Goal: Transaction & Acquisition: Book appointment/travel/reservation

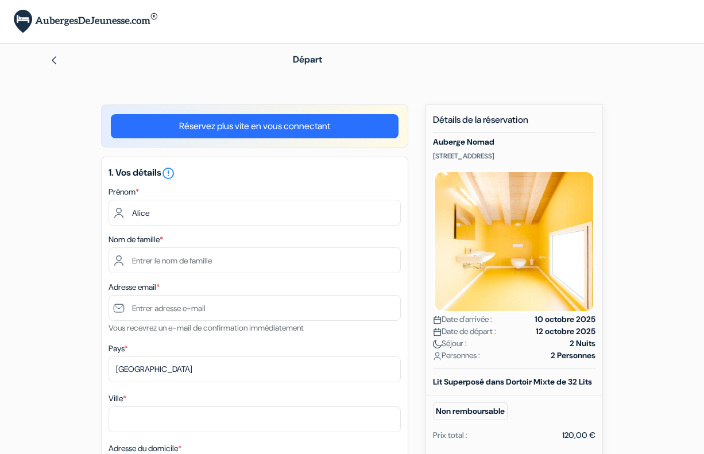
type input "Alice"
click at [285, 247] on div "Nom de famille *" at bounding box center [254, 252] width 292 height 41
click at [282, 259] on input "text" at bounding box center [254, 260] width 292 height 26
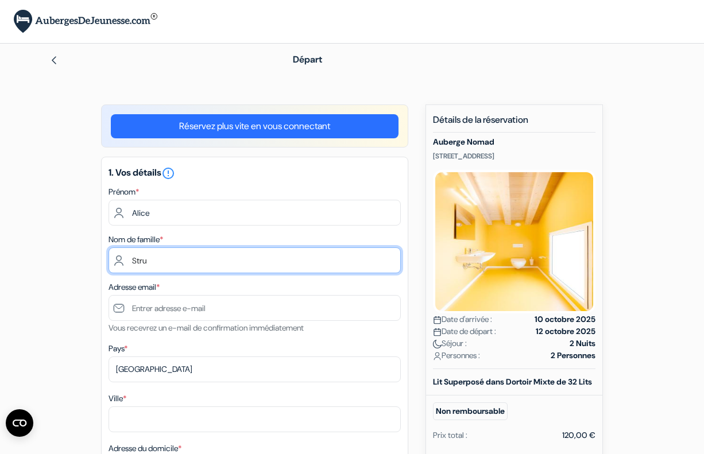
click at [253, 258] on input "Stru" at bounding box center [254, 260] width 292 height 26
type input "Strukelj"
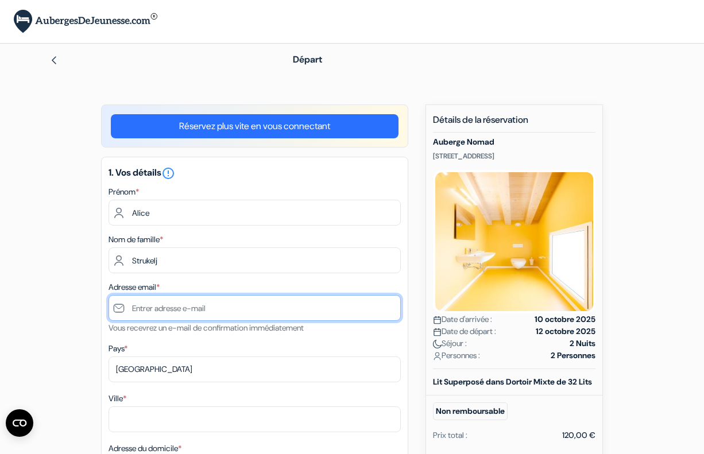
click at [272, 313] on input "text" at bounding box center [254, 308] width 292 height 26
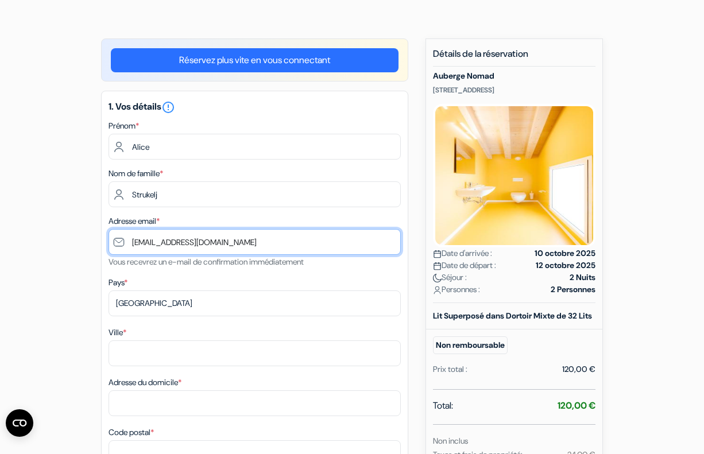
scroll to position [100, 0]
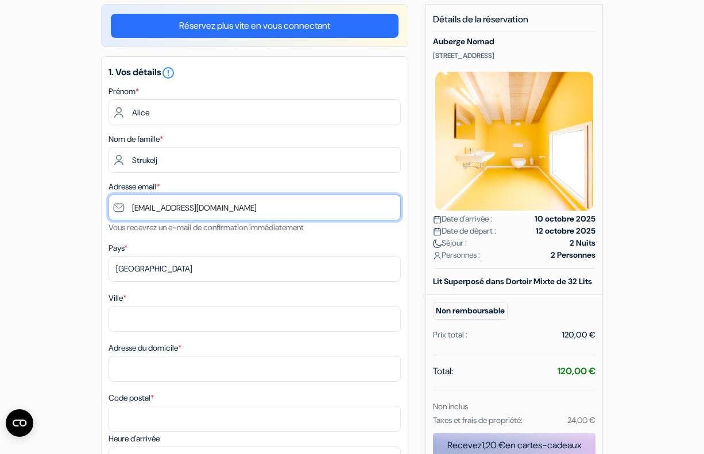
type input "[EMAIL_ADDRESS][DOMAIN_NAME]"
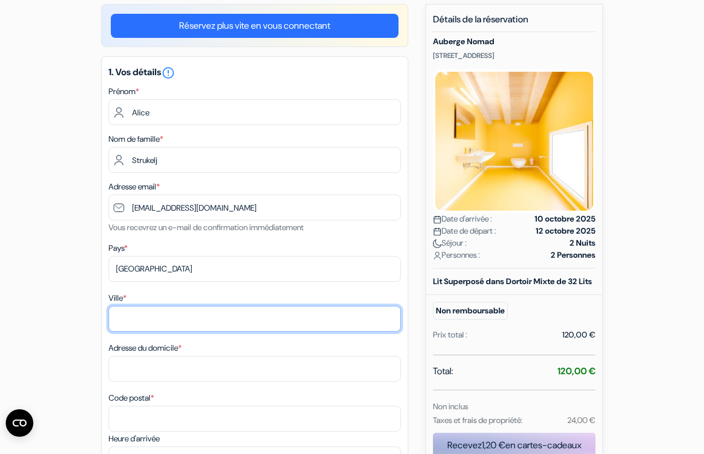
click at [231, 325] on input "Ville *" at bounding box center [254, 319] width 292 height 26
type input "[GEOGRAPHIC_DATA]"
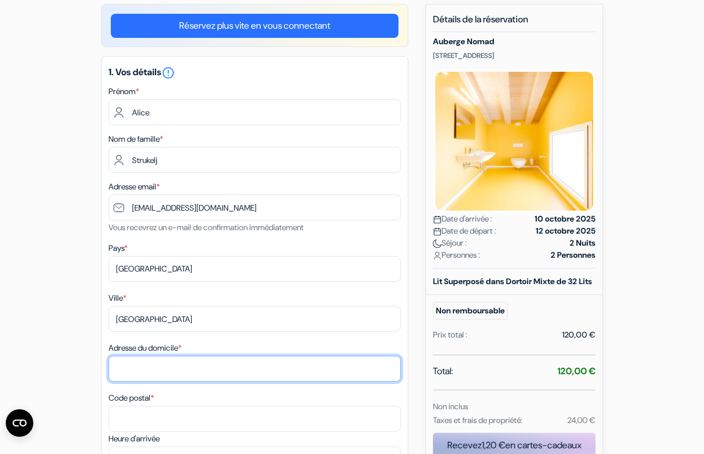
click at [230, 361] on input "Adresse du domicile *" at bounding box center [254, 369] width 292 height 26
type input "[STREET_ADDRESS]"
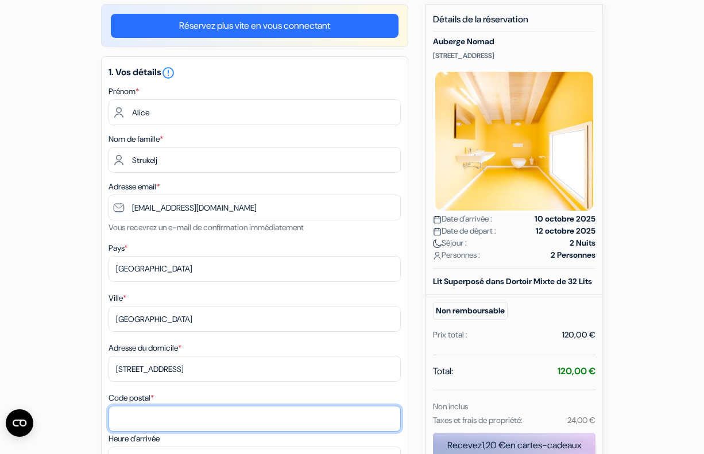
click at [232, 426] on input "Code postal *" at bounding box center [254, 419] width 292 height 26
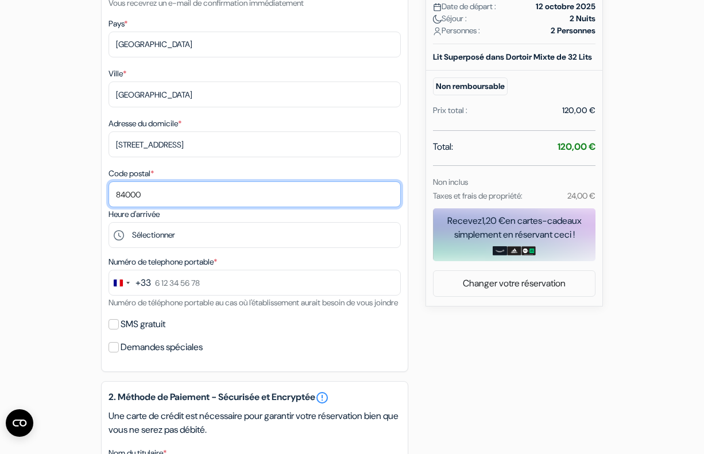
scroll to position [329, 0]
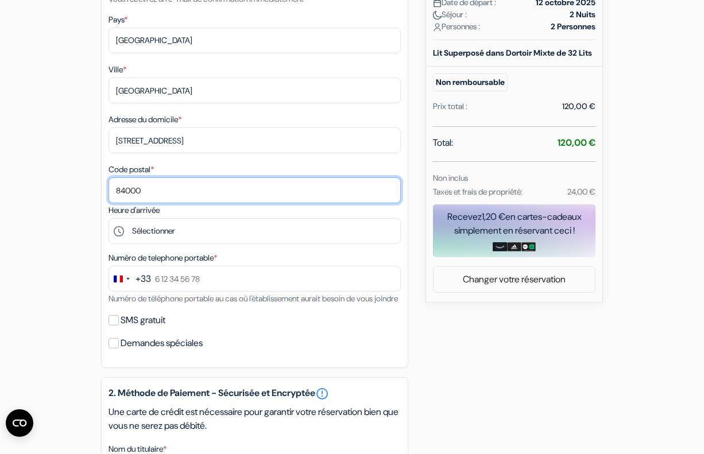
type input "84000"
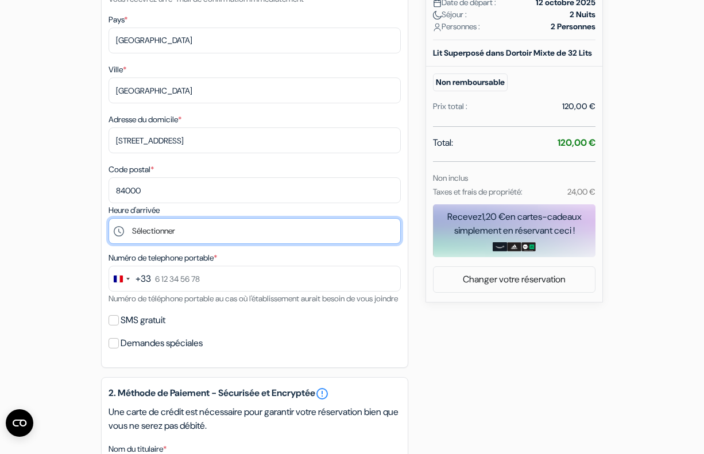
select select "19"
click option "19:00" at bounding box center [0, 0] width 0 height 0
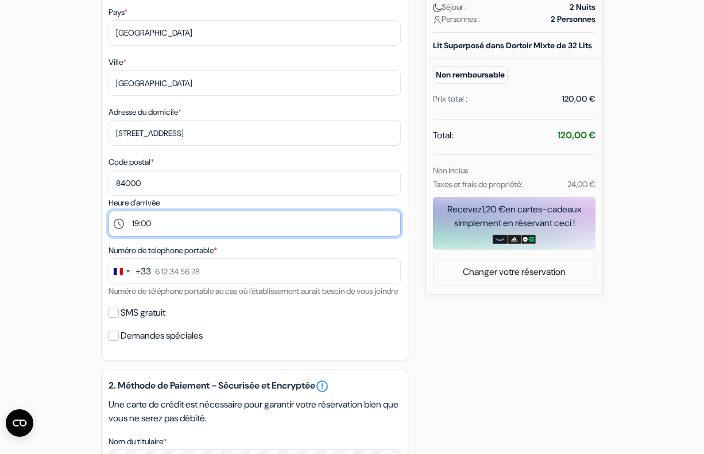
scroll to position [338, 0]
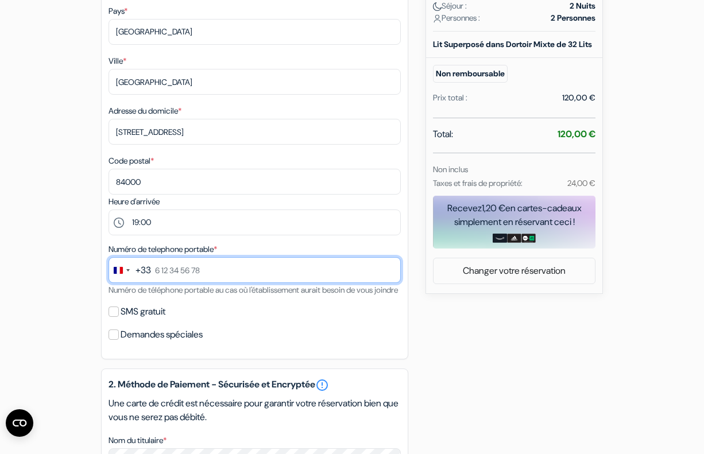
click at [232, 278] on input "text" at bounding box center [254, 270] width 292 height 26
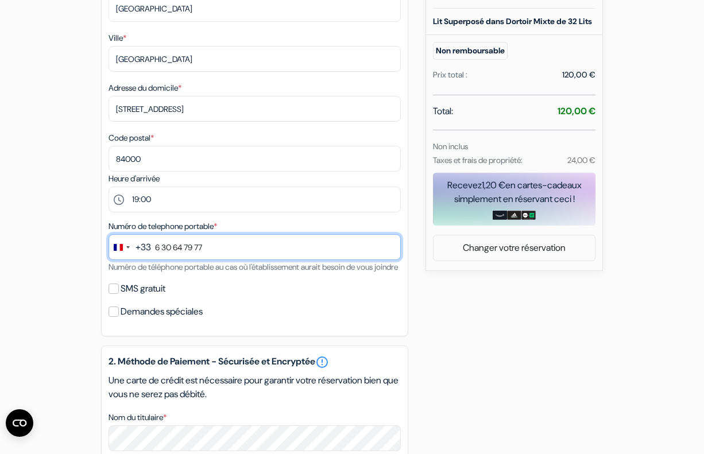
scroll to position [362, 0]
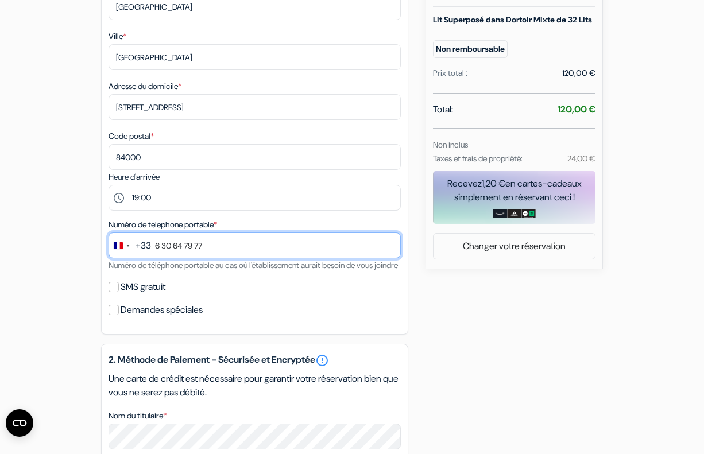
type input "6 30 64 79 77"
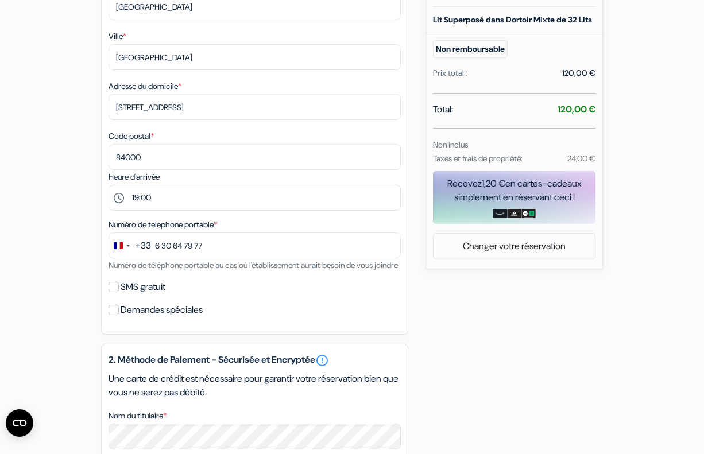
click at [165, 295] on label "SMS gratuit" at bounding box center [143, 287] width 45 height 16
click at [119, 292] on input "SMS gratuit" at bounding box center [113, 287] width 10 height 10
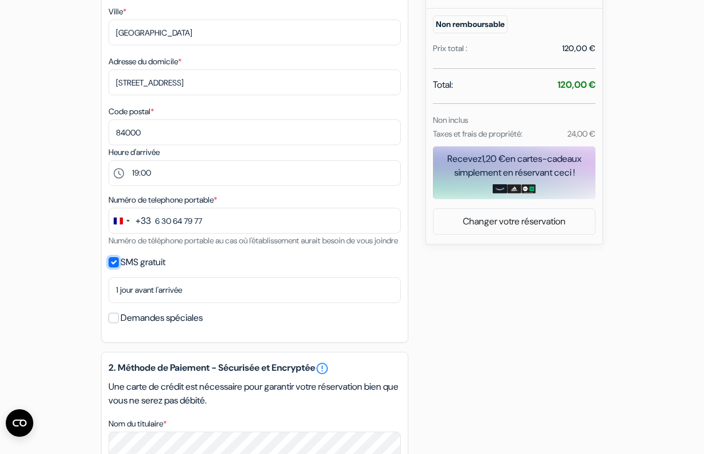
scroll to position [395, 0]
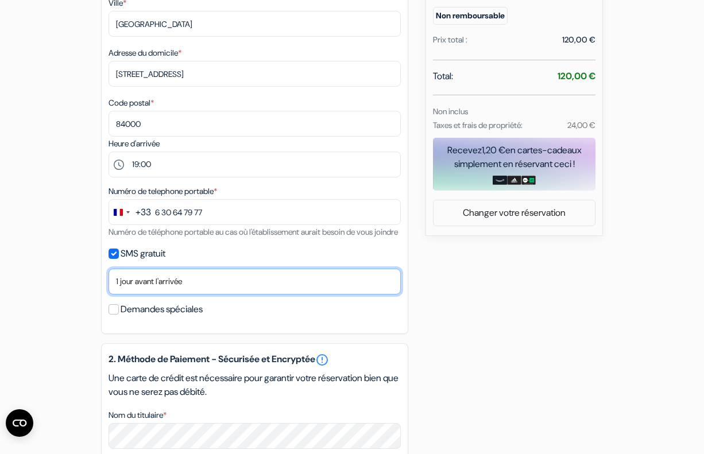
click option "1 jour avant l'arrivée" at bounding box center [0, 0] width 0 height 0
click at [148, 262] on label "SMS gratuit" at bounding box center [143, 254] width 45 height 16
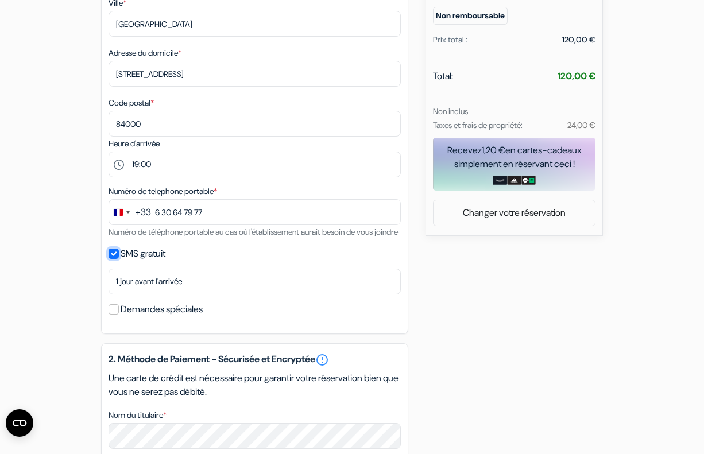
click at [119, 259] on input "SMS gratuit" at bounding box center [113, 254] width 10 height 10
checkbox input "false"
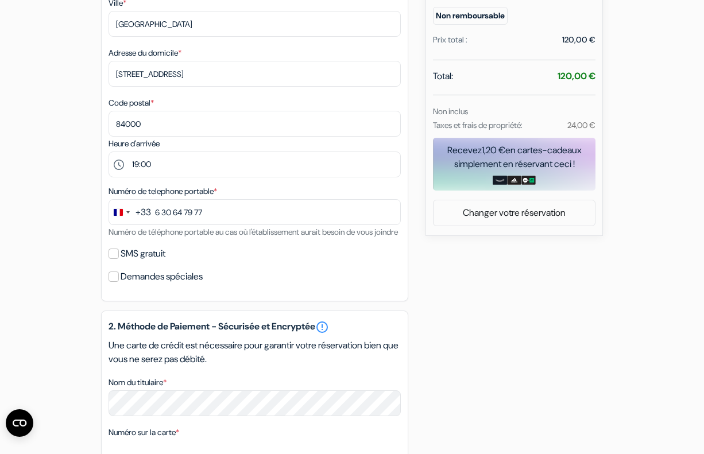
click at [140, 285] on label "Demandes spéciales" at bounding box center [162, 277] width 82 height 16
click at [119, 282] on input "Demandes spéciales" at bounding box center [113, 276] width 10 height 10
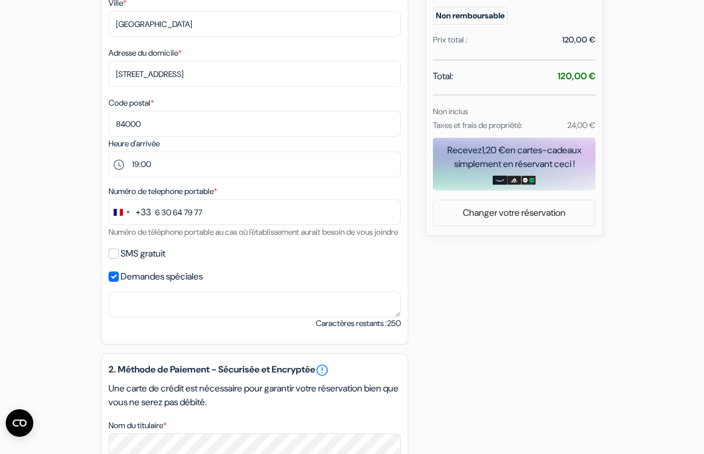
click at [140, 285] on label "Demandes spéciales" at bounding box center [162, 277] width 82 height 16
click at [119, 282] on input "Demandes spéciales" at bounding box center [113, 276] width 10 height 10
checkbox input "false"
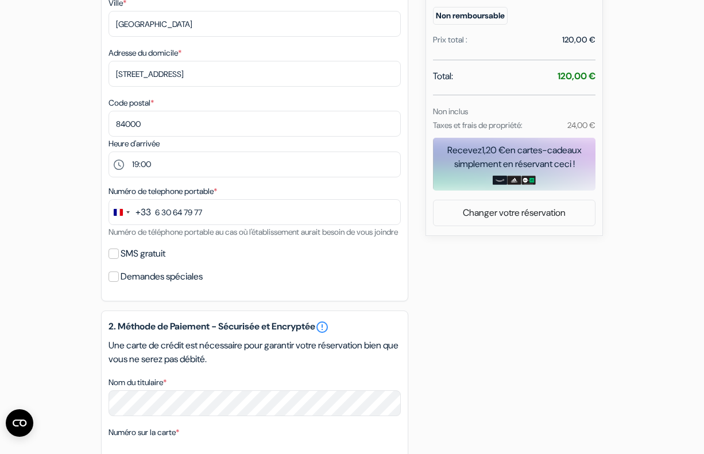
click at [138, 262] on label "SMS gratuit" at bounding box center [143, 254] width 45 height 16
click at [119, 259] on input "SMS gratuit" at bounding box center [113, 254] width 10 height 10
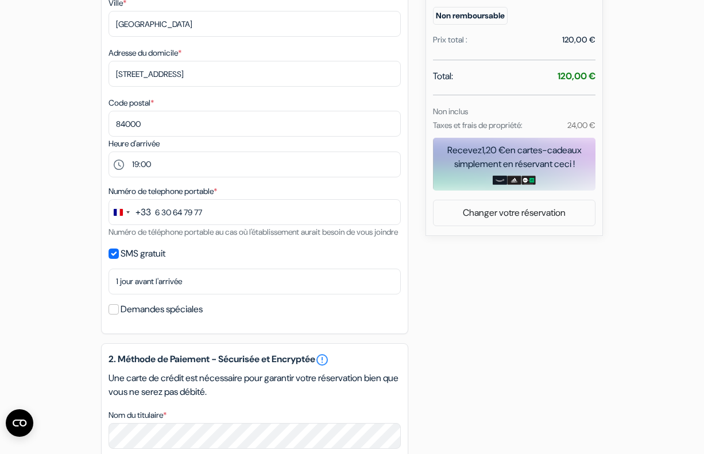
click at [138, 262] on label "SMS gratuit" at bounding box center [143, 254] width 45 height 16
click at [119, 259] on input "SMS gratuit" at bounding box center [113, 254] width 10 height 10
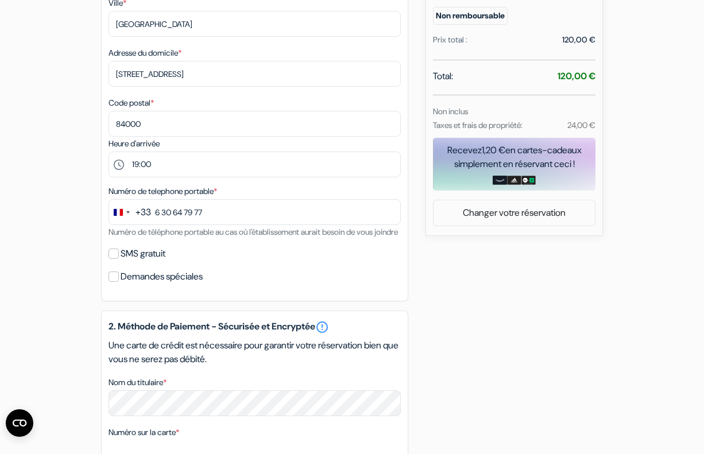
click at [138, 262] on label "SMS gratuit" at bounding box center [143, 254] width 45 height 16
click at [119, 259] on input "SMS gratuit" at bounding box center [113, 254] width 10 height 10
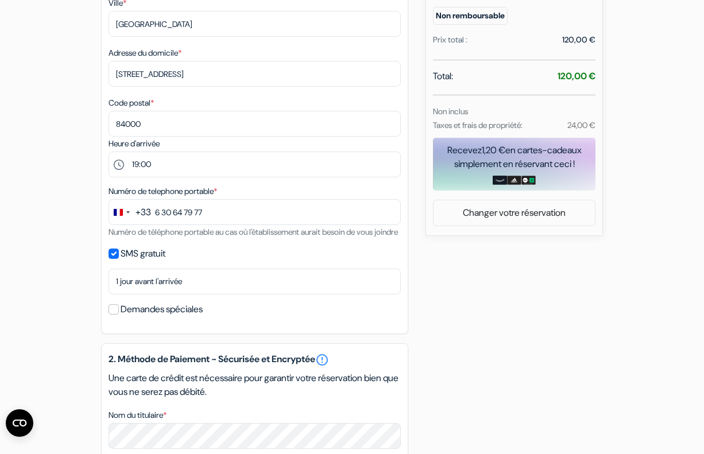
click at [122, 262] on label "SMS gratuit" at bounding box center [143, 254] width 45 height 16
click at [119, 259] on input "SMS gratuit" at bounding box center [113, 254] width 10 height 10
checkbox input "false"
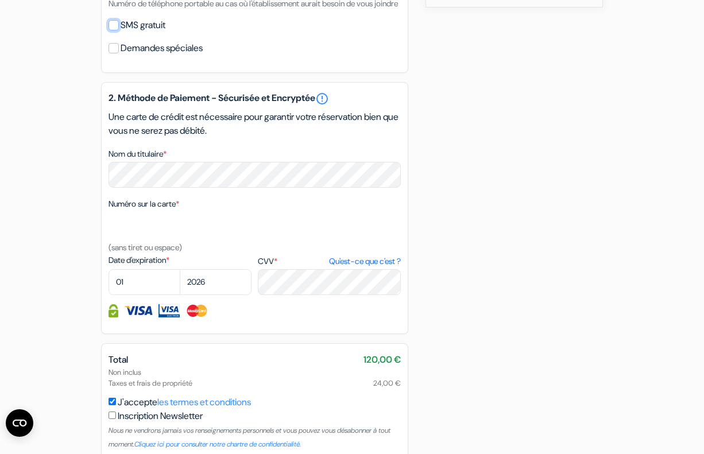
scroll to position [633, 0]
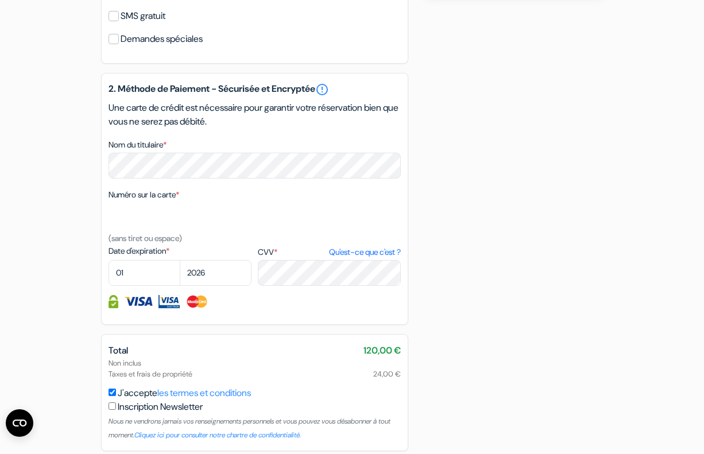
select select "09"
click option "09" at bounding box center [0, 0] width 0 height 0
click at [180, 260] on select "2025 2026 2027 2028 2029 2030 2031 2032 2033 2034 2035 2036 2037 2038 2039 2040…" at bounding box center [216, 273] width 72 height 26
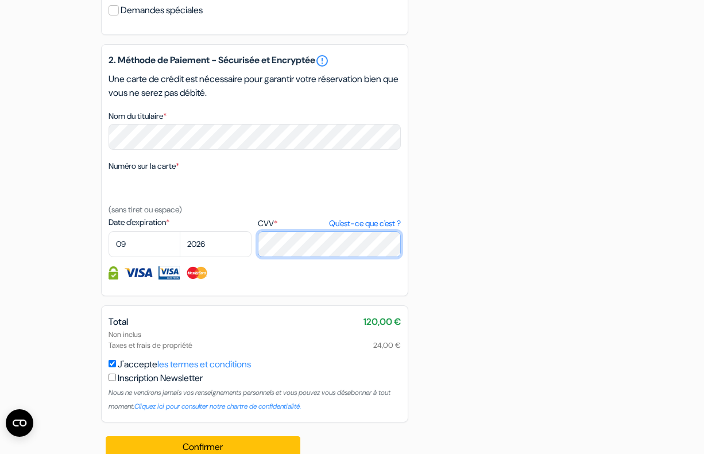
scroll to position [696, 0]
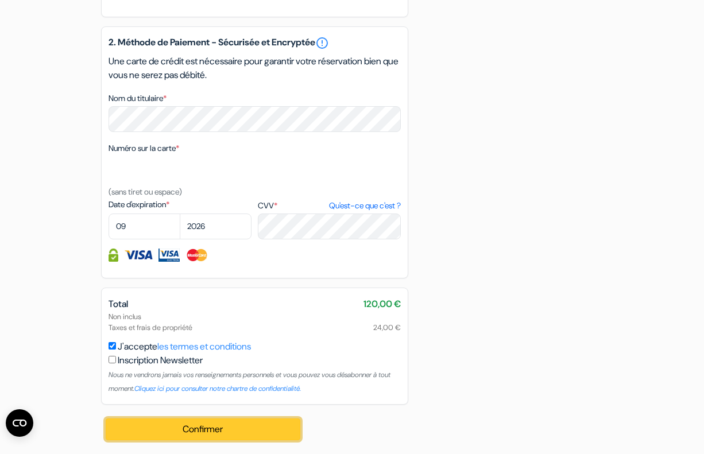
click at [254, 427] on button "Confirmer Loading..." at bounding box center [203, 429] width 195 height 22
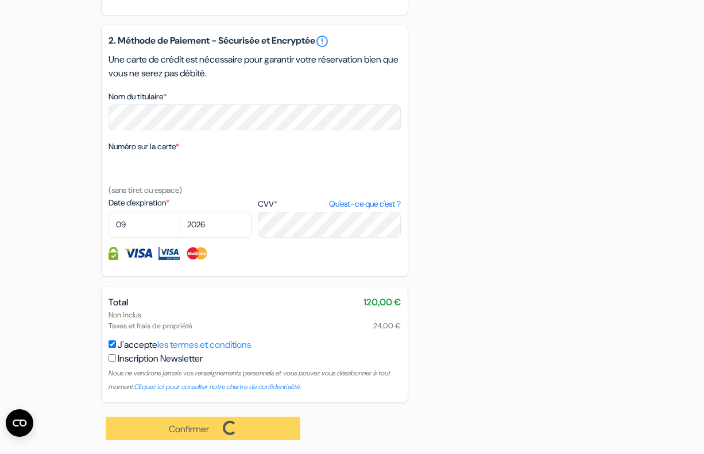
click at [254, 415] on div "Confirmer Loading... Traitement de la demande..." at bounding box center [203, 428] width 205 height 51
click at [408, 267] on div "2. Méthode de Paiement - Sécurisée et Encryptée error_outline Une carte de créd…" at bounding box center [254, 151] width 307 height 252
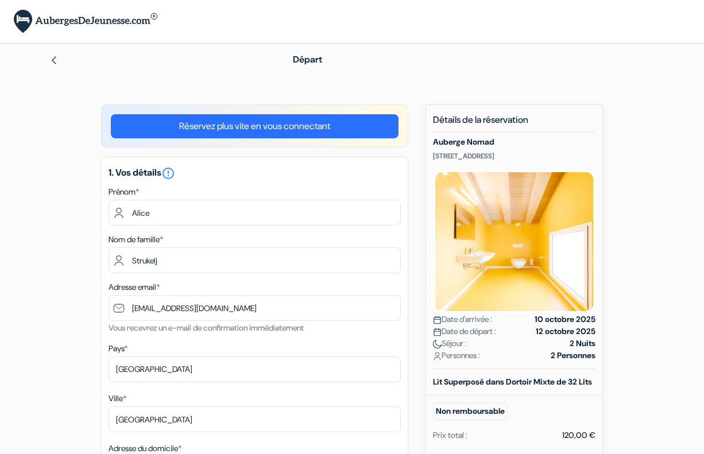
select select "19"
select select "09"
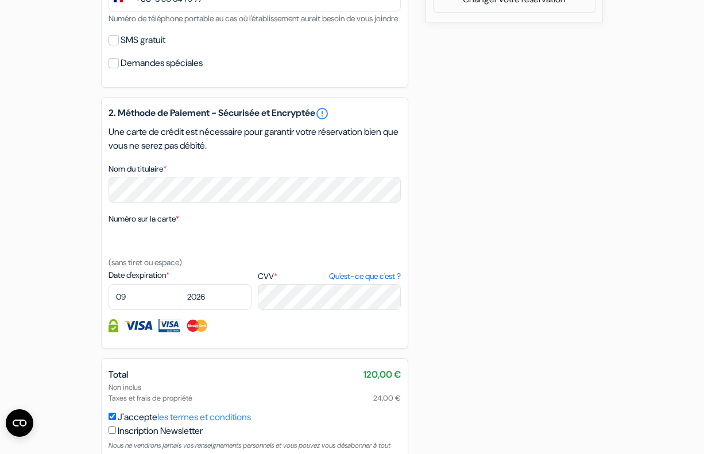
scroll to position [622, 0]
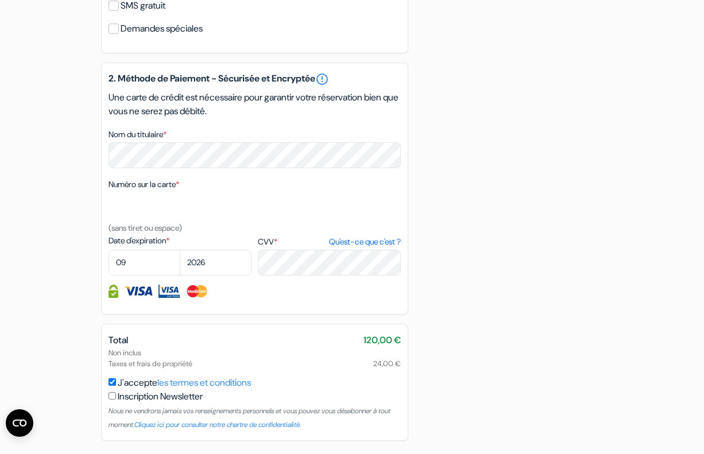
scroll to position [696, 0]
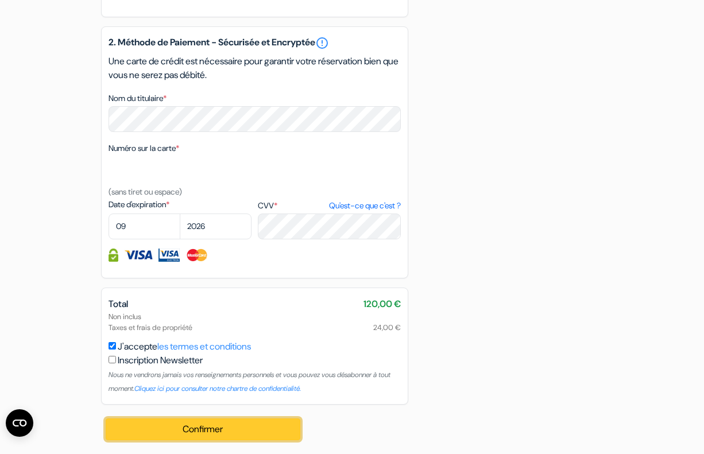
click at [246, 424] on button "Confirmer Loading..." at bounding box center [203, 429] width 195 height 22
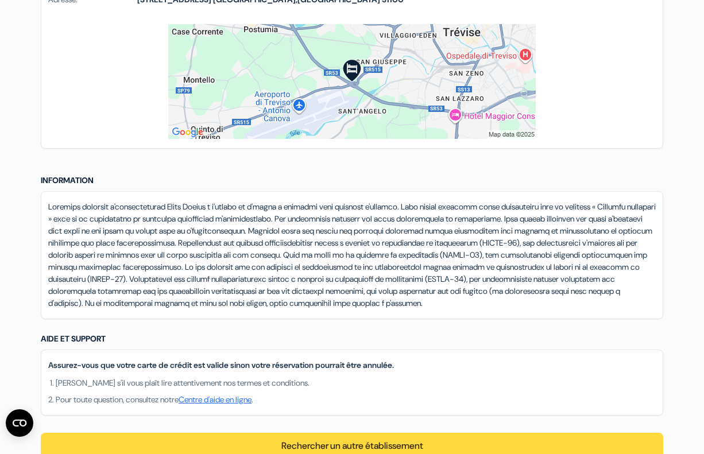
scroll to position [814, 0]
